Goal: Find specific page/section: Find specific page/section

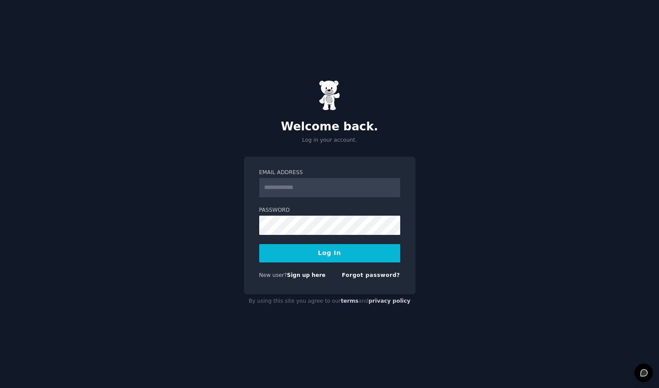
type input "**********"
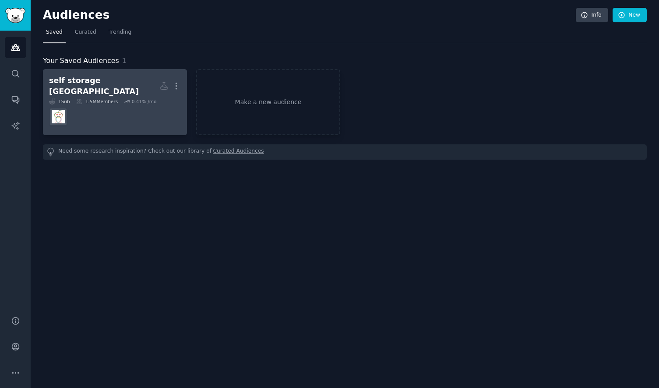
click at [91, 86] on div "self storage london" at bounding box center [104, 85] width 110 height 21
